Goal: Find specific page/section: Find specific page/section

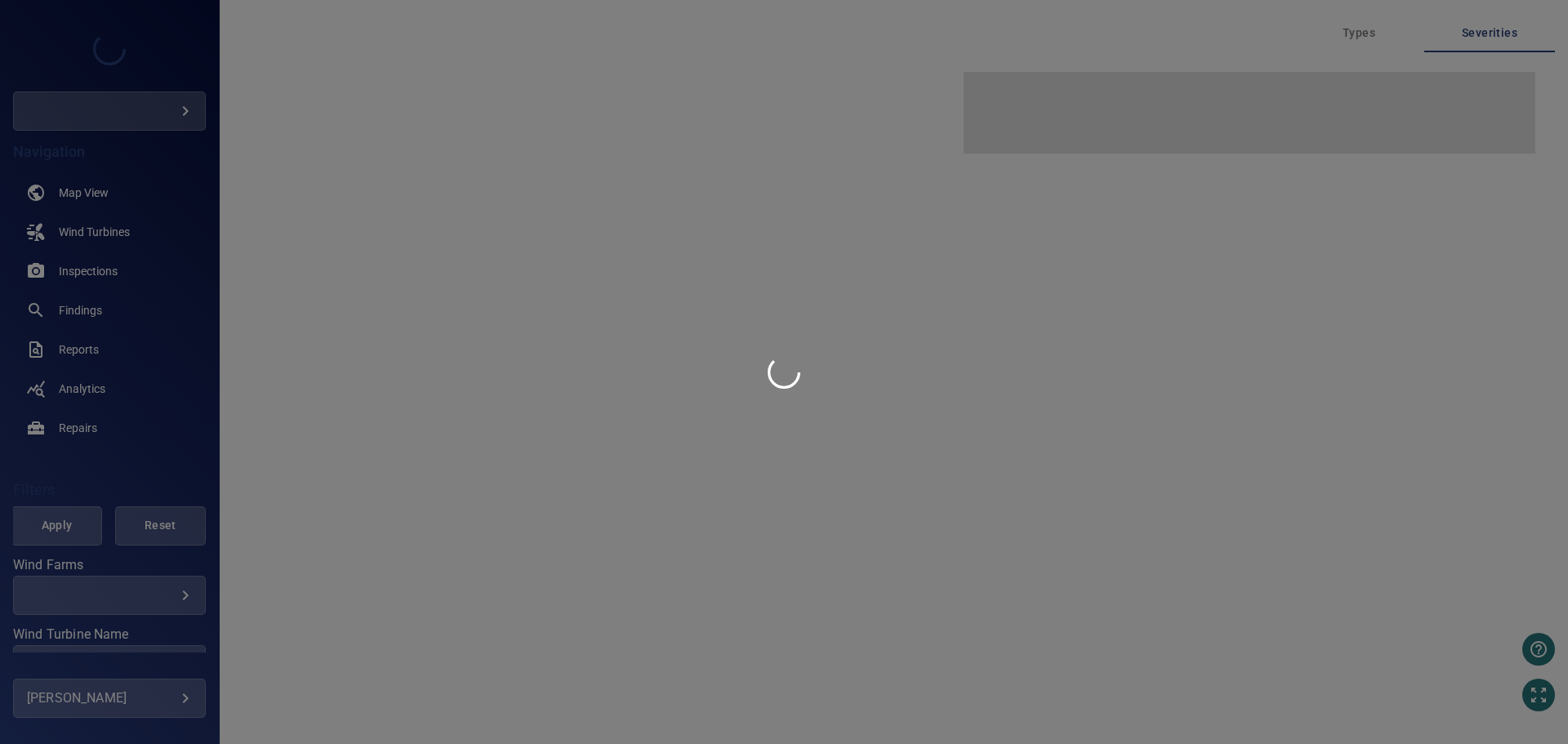
type input "**********"
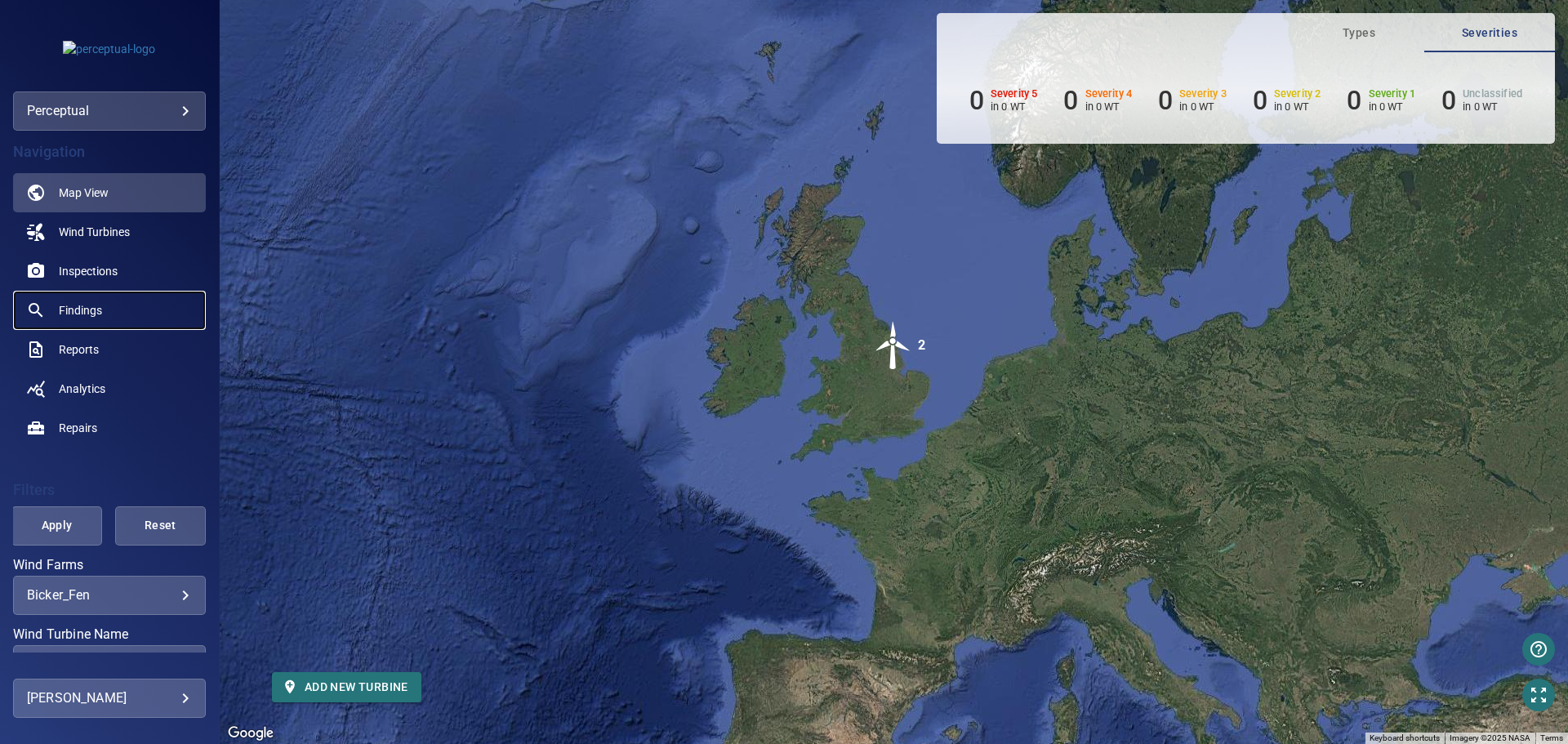
click at [107, 302] on link "Findings" at bounding box center [109, 310] width 192 height 40
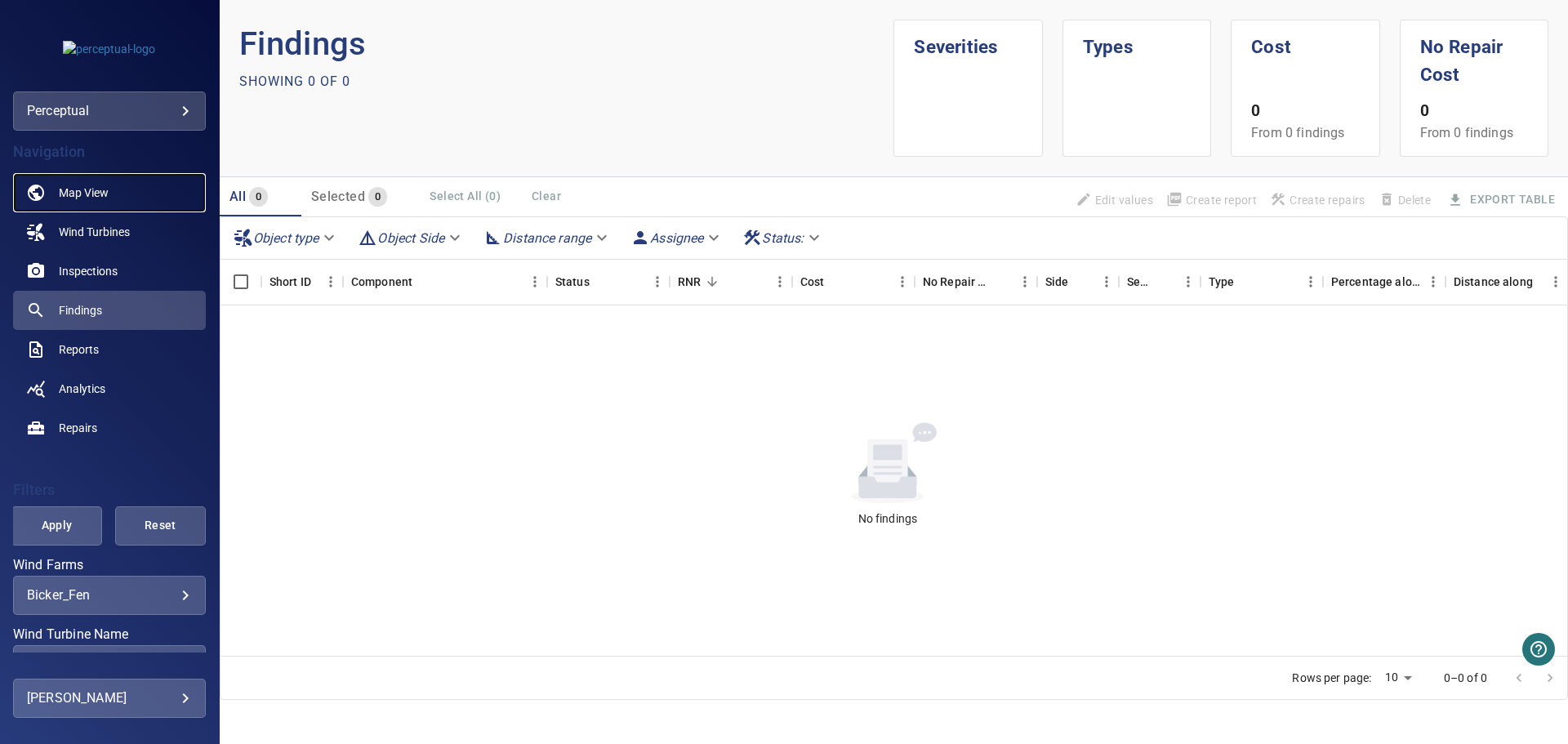
click at [99, 199] on span "Map View" at bounding box center [83, 192] width 50 height 16
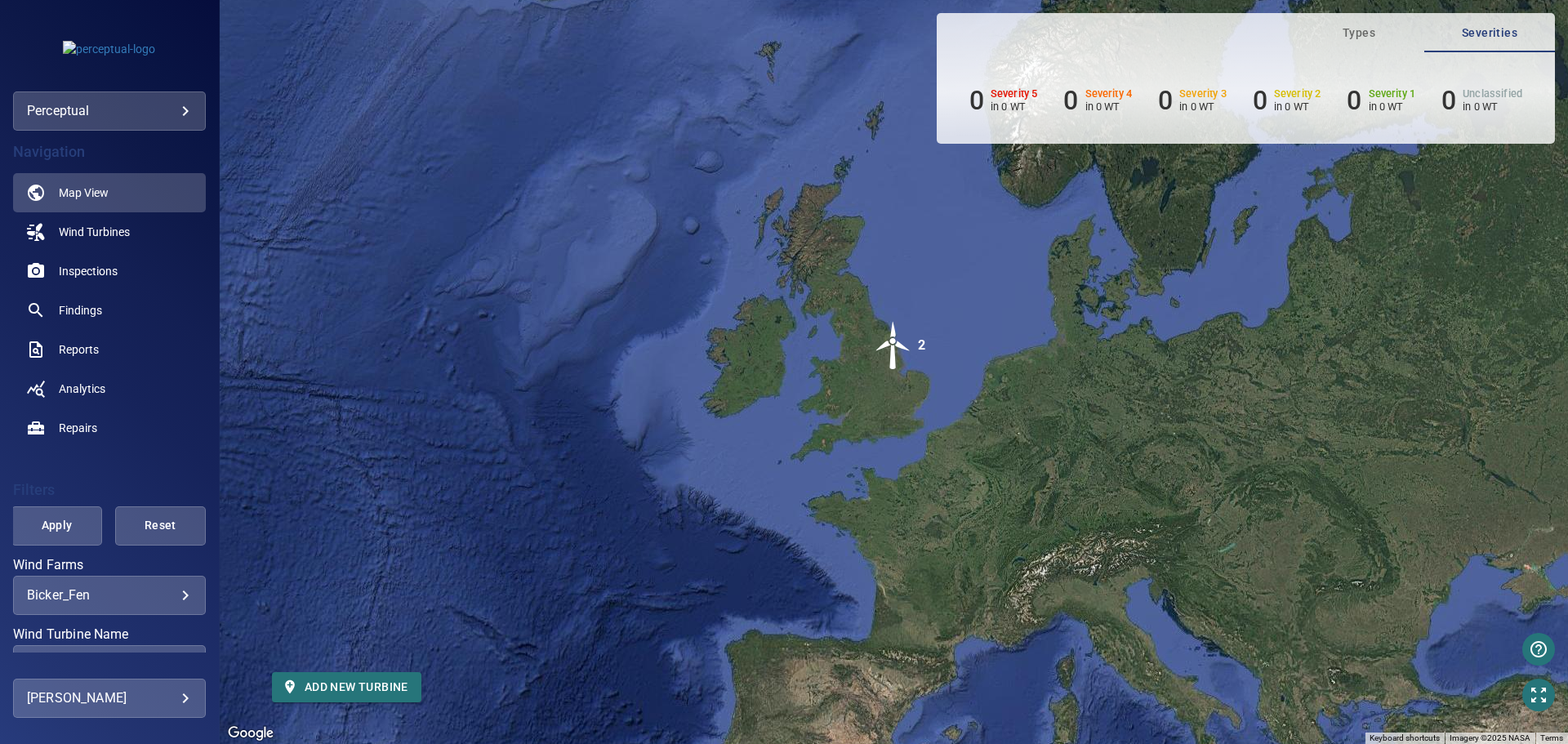
click at [1360, 41] on span "Types" at bounding box center [1359, 33] width 111 height 21
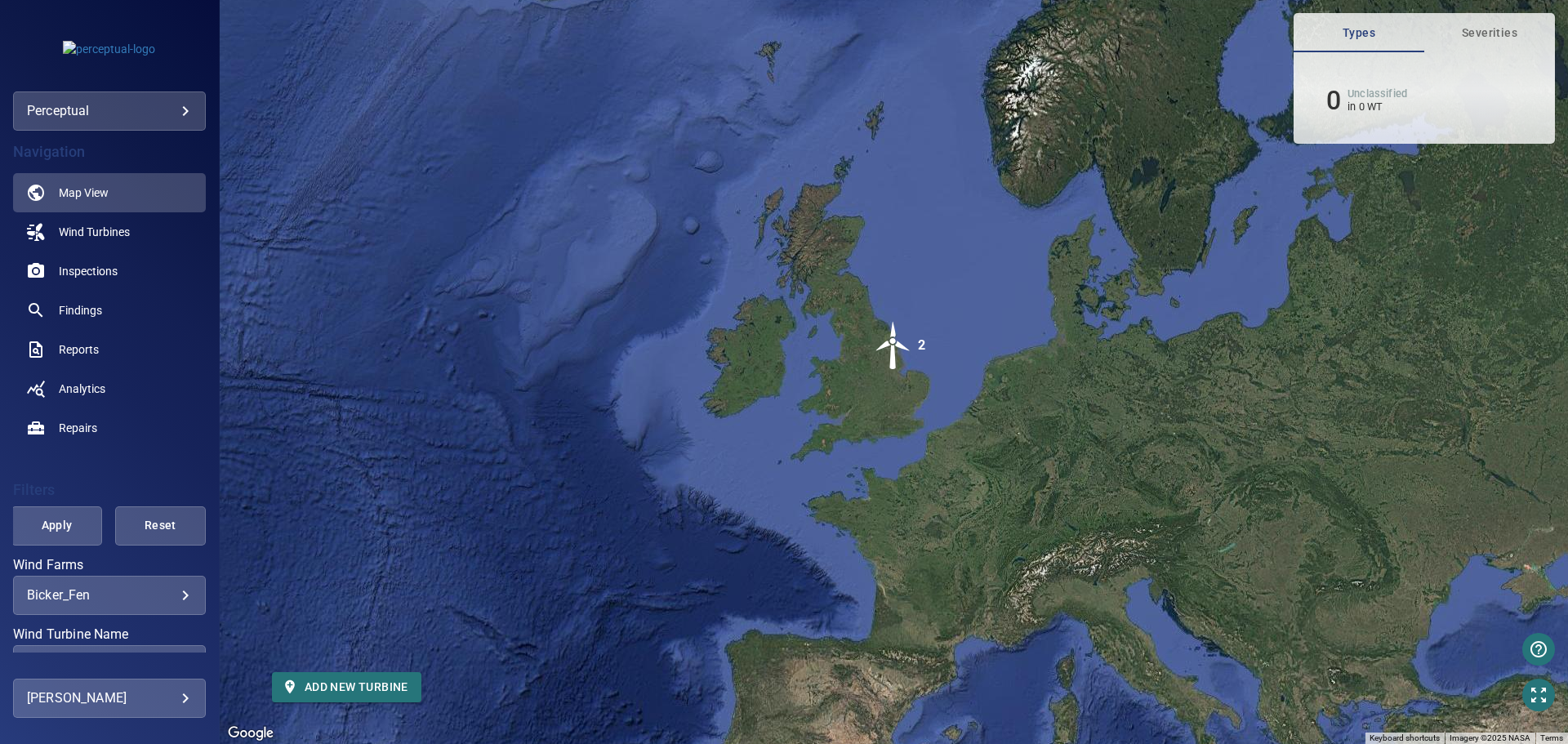
click at [1518, 39] on span "Severities" at bounding box center [1490, 33] width 111 height 21
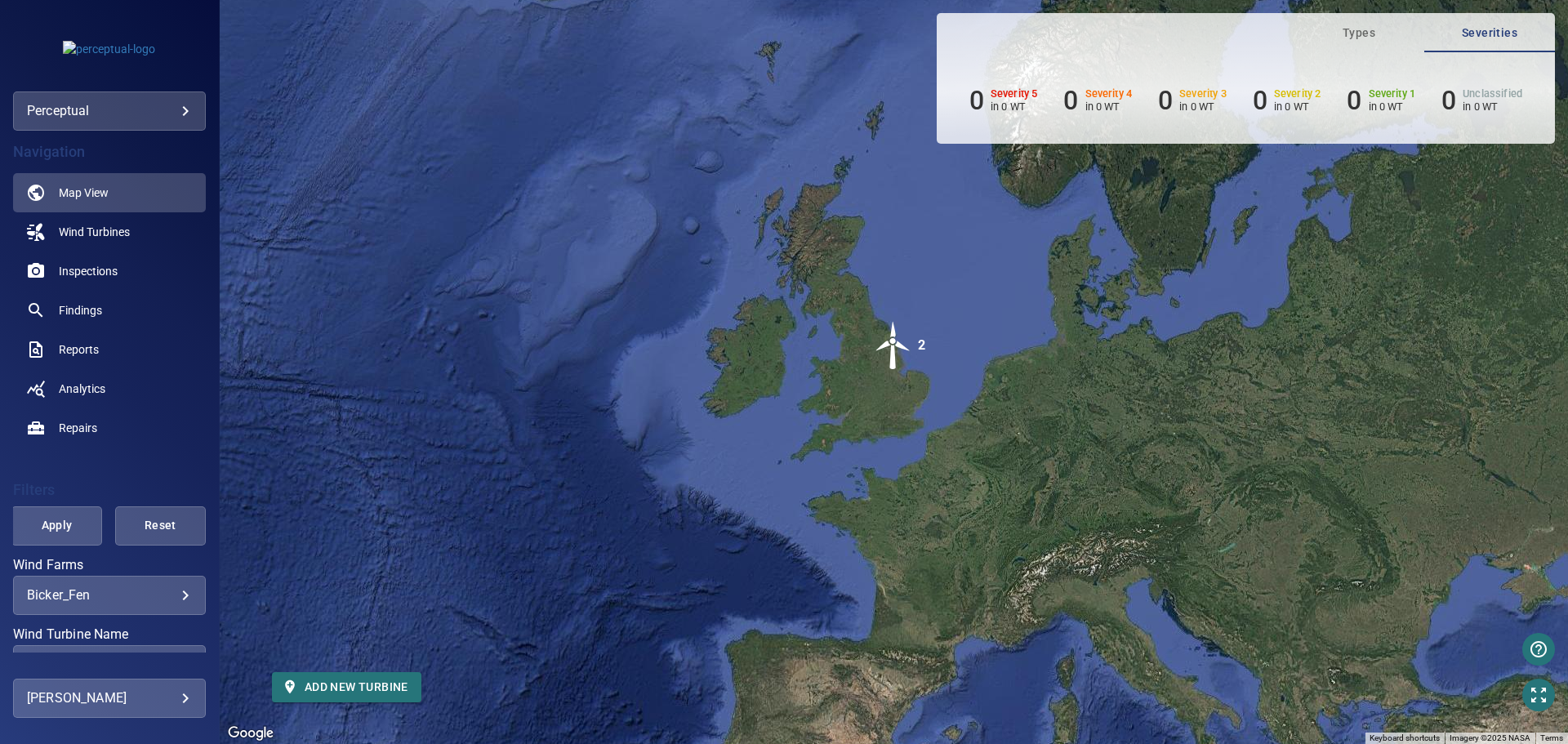
click at [1355, 33] on span "Types" at bounding box center [1359, 33] width 111 height 21
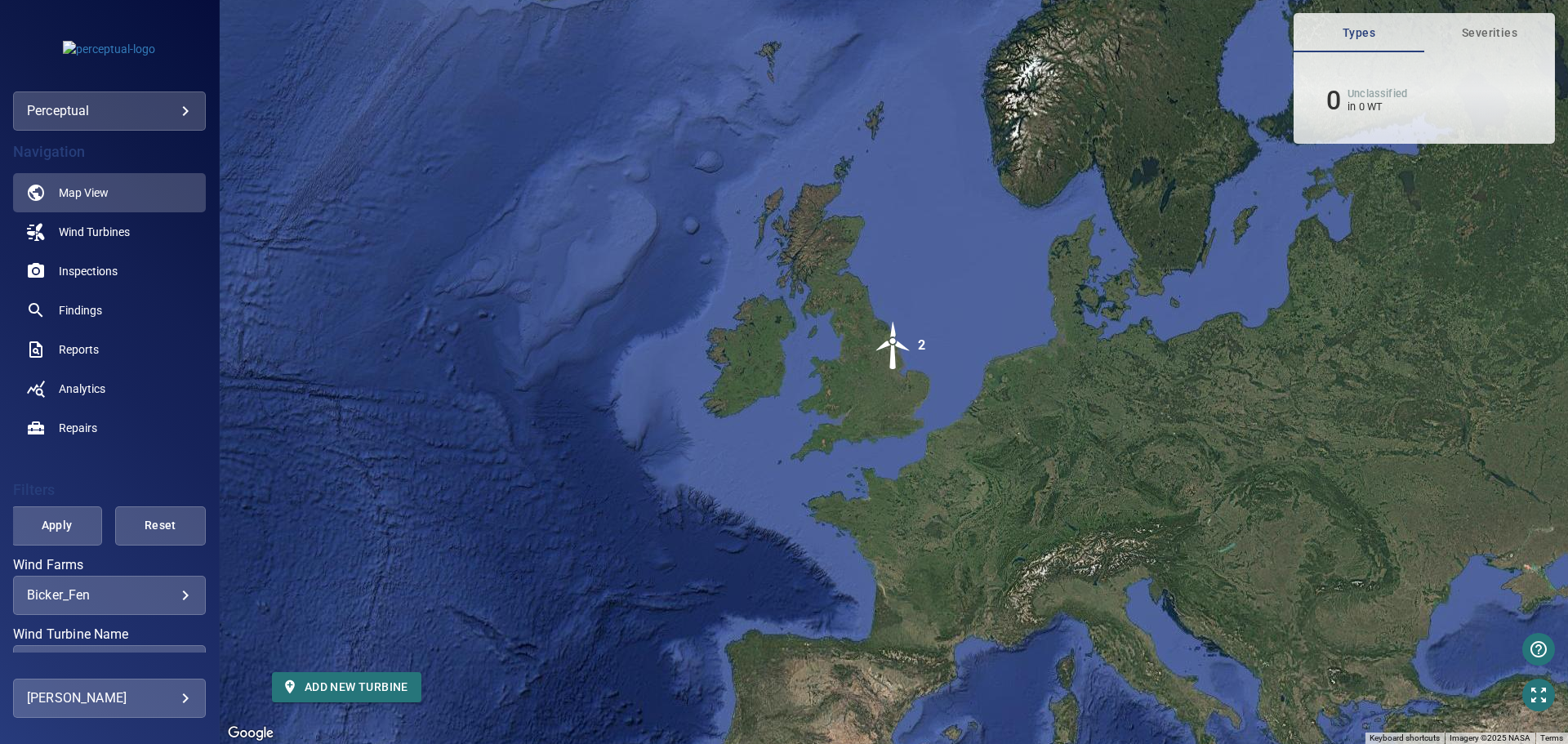
click at [1498, 47] on button "Severities" at bounding box center [1489, 33] width 131 height 40
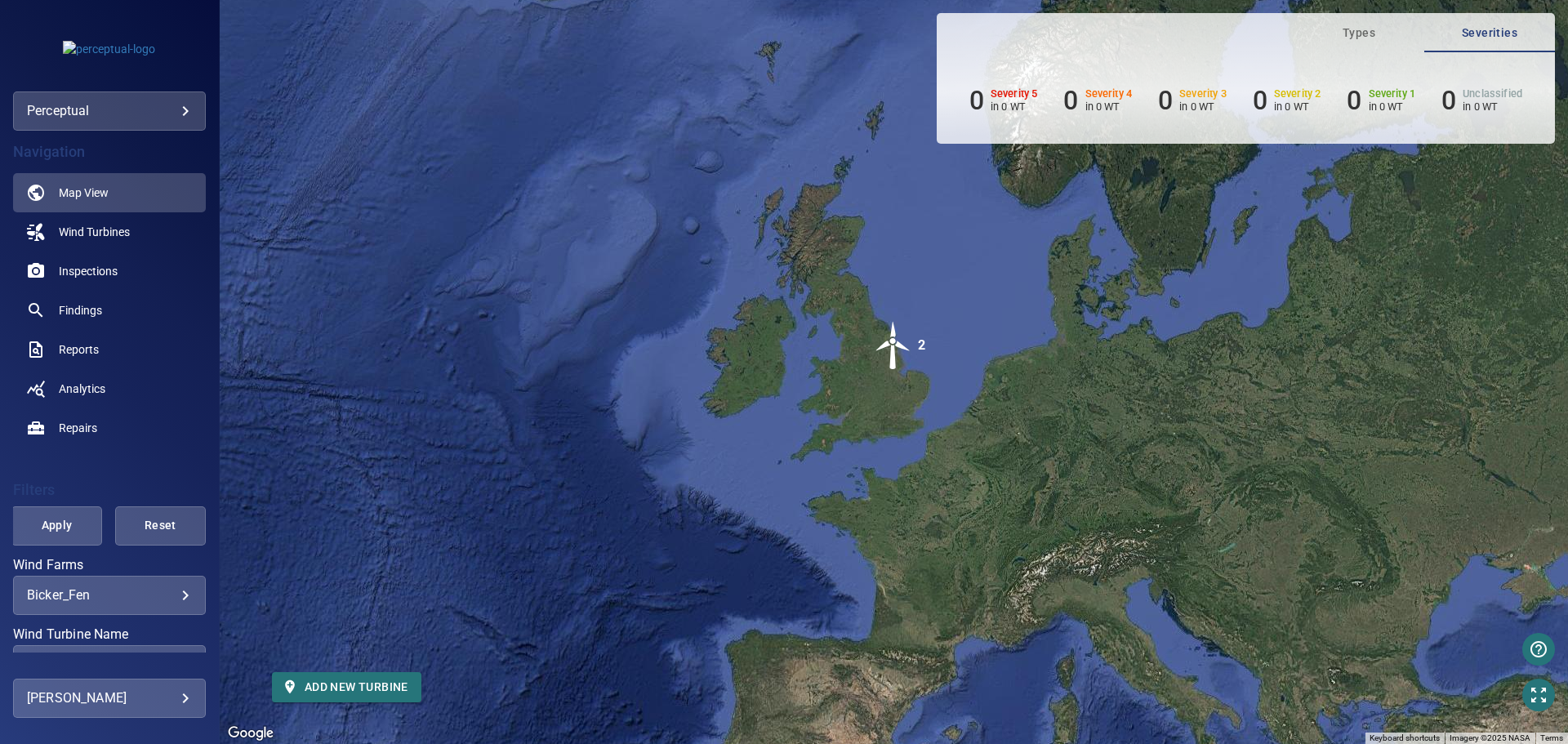
click at [1382, 39] on span "Types" at bounding box center [1359, 33] width 111 height 21
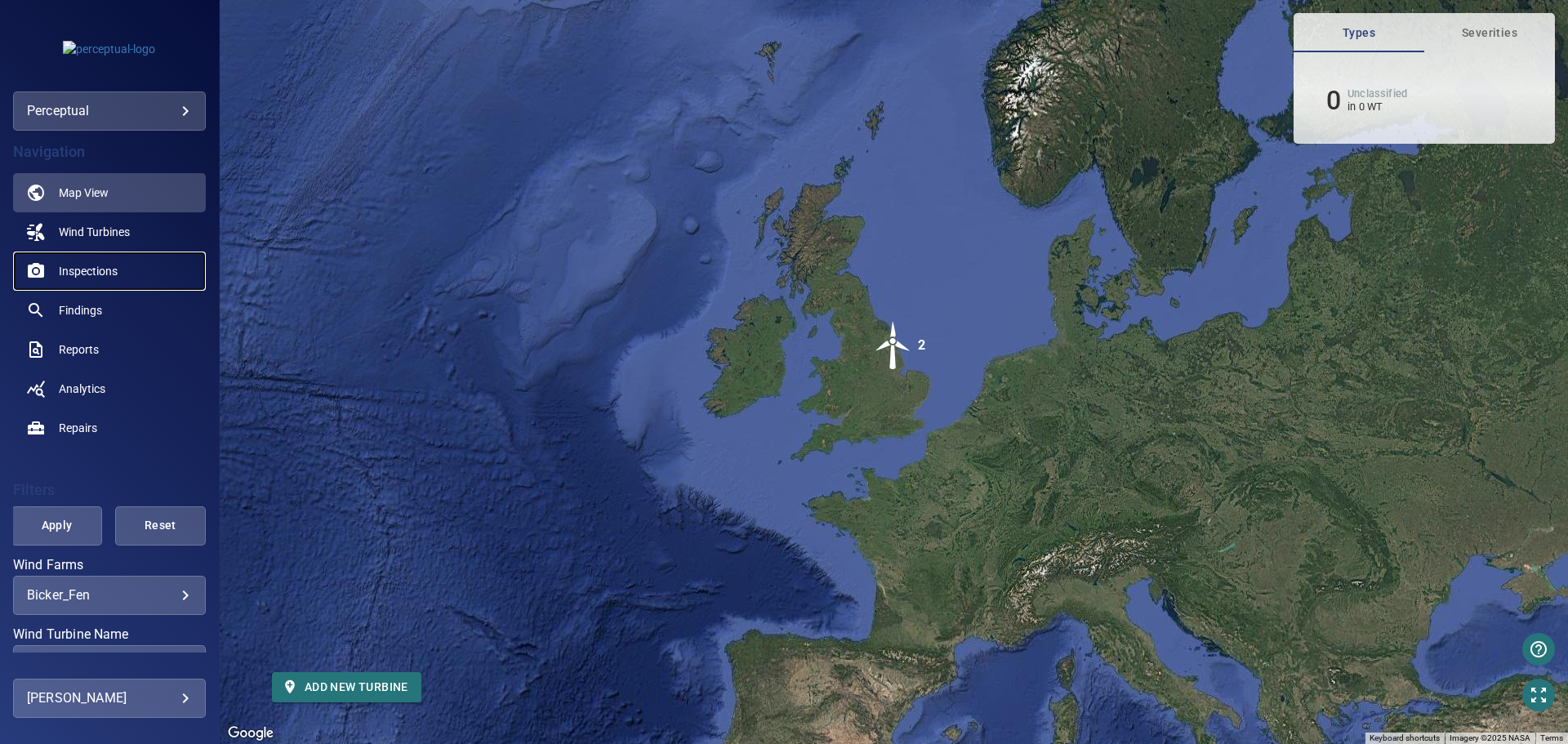
click at [92, 259] on link "Inspections" at bounding box center [109, 272] width 192 height 40
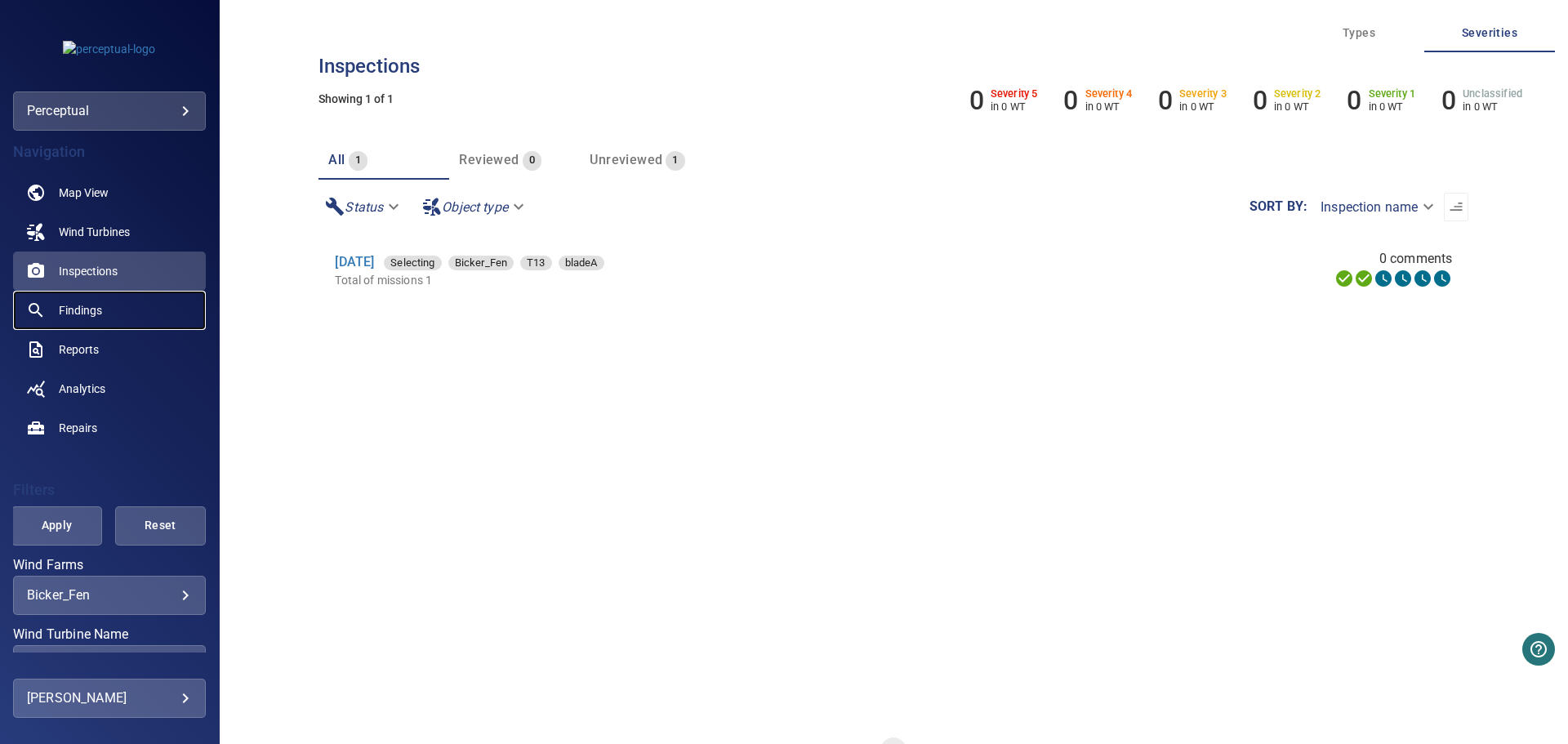
click at [88, 306] on span "Findings" at bounding box center [80, 309] width 43 height 16
